Goal: Consume media (video, audio)

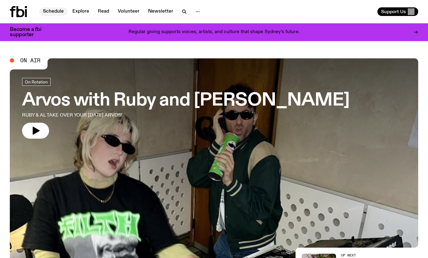
click at [55, 11] on link "Schedule" at bounding box center [53, 11] width 28 height 9
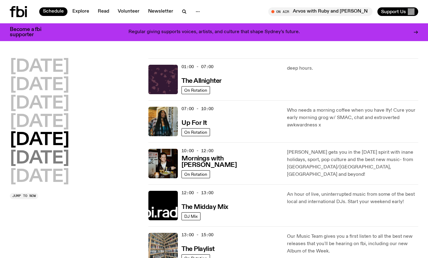
click at [32, 160] on h2 "[DATE]" at bounding box center [40, 158] width 60 height 17
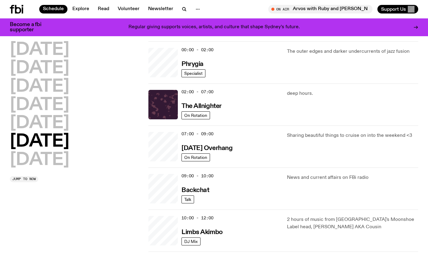
scroll to position [17, 0]
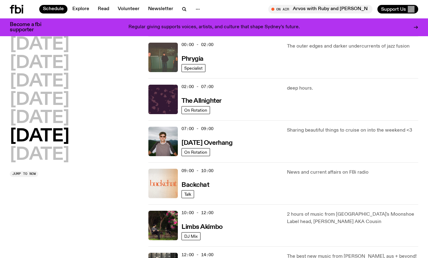
click at [158, 56] on img at bounding box center [163, 57] width 29 height 29
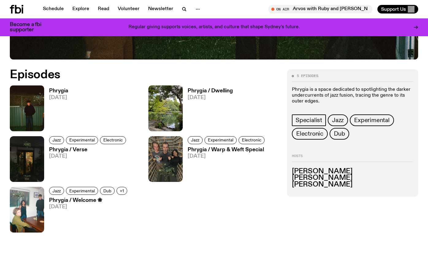
scroll to position [256, 0]
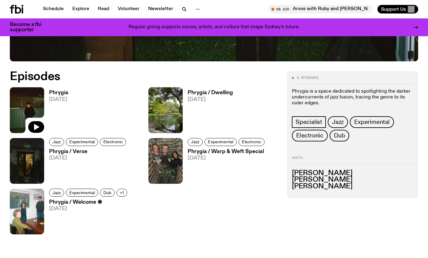
click at [26, 97] on img at bounding box center [27, 110] width 34 height 46
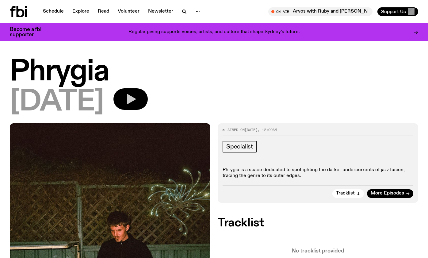
click at [137, 101] on icon "button" at bounding box center [131, 99] width 12 height 12
